Goal: Information Seeking & Learning: Understand process/instructions

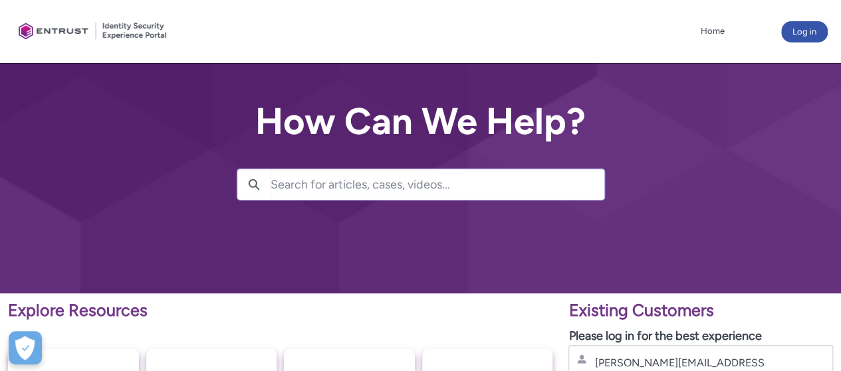
click at [322, 185] on input "Search for articles, cases, videos..." at bounding box center [437, 184] width 334 height 31
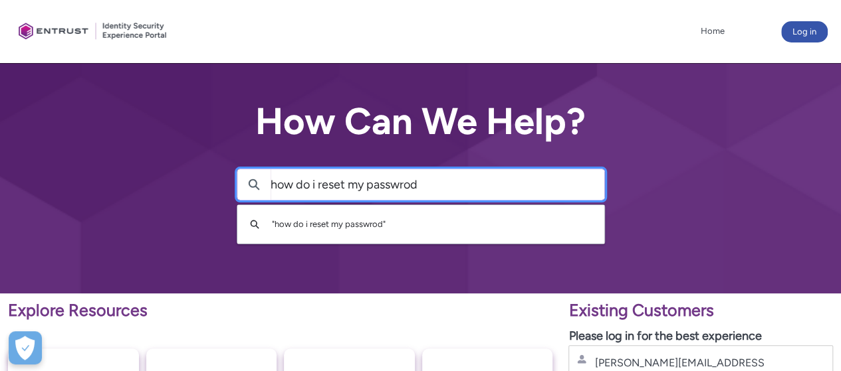
type input "how do i reset my passwrod"
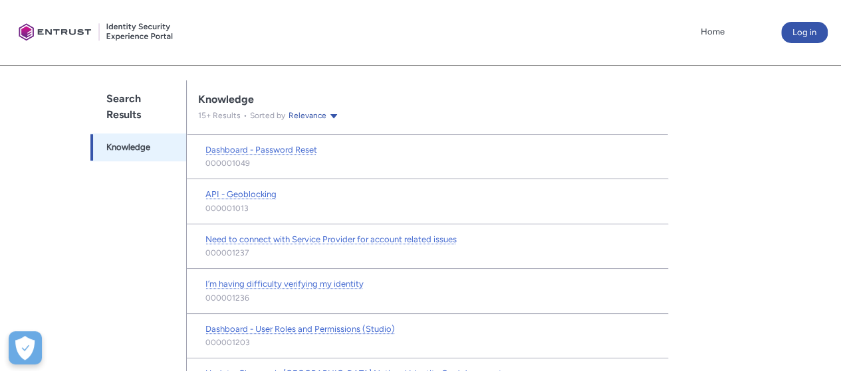
scroll to position [242, 0]
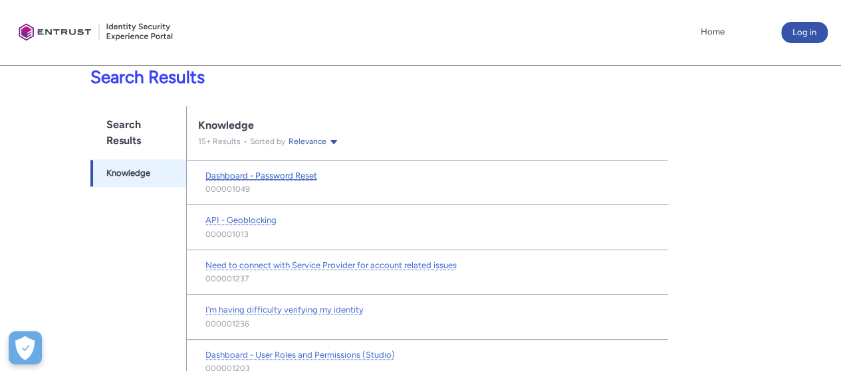
click at [286, 176] on span "Dashboard - Password Reset" at bounding box center [261, 176] width 112 height 10
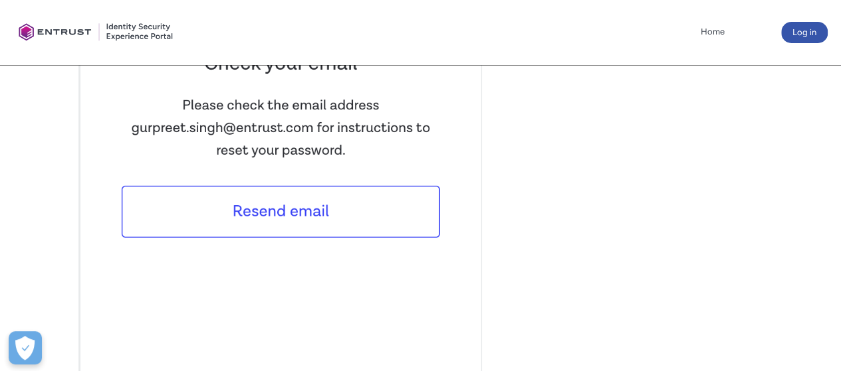
scroll to position [1794, 0]
